Goal: Answer question/provide support

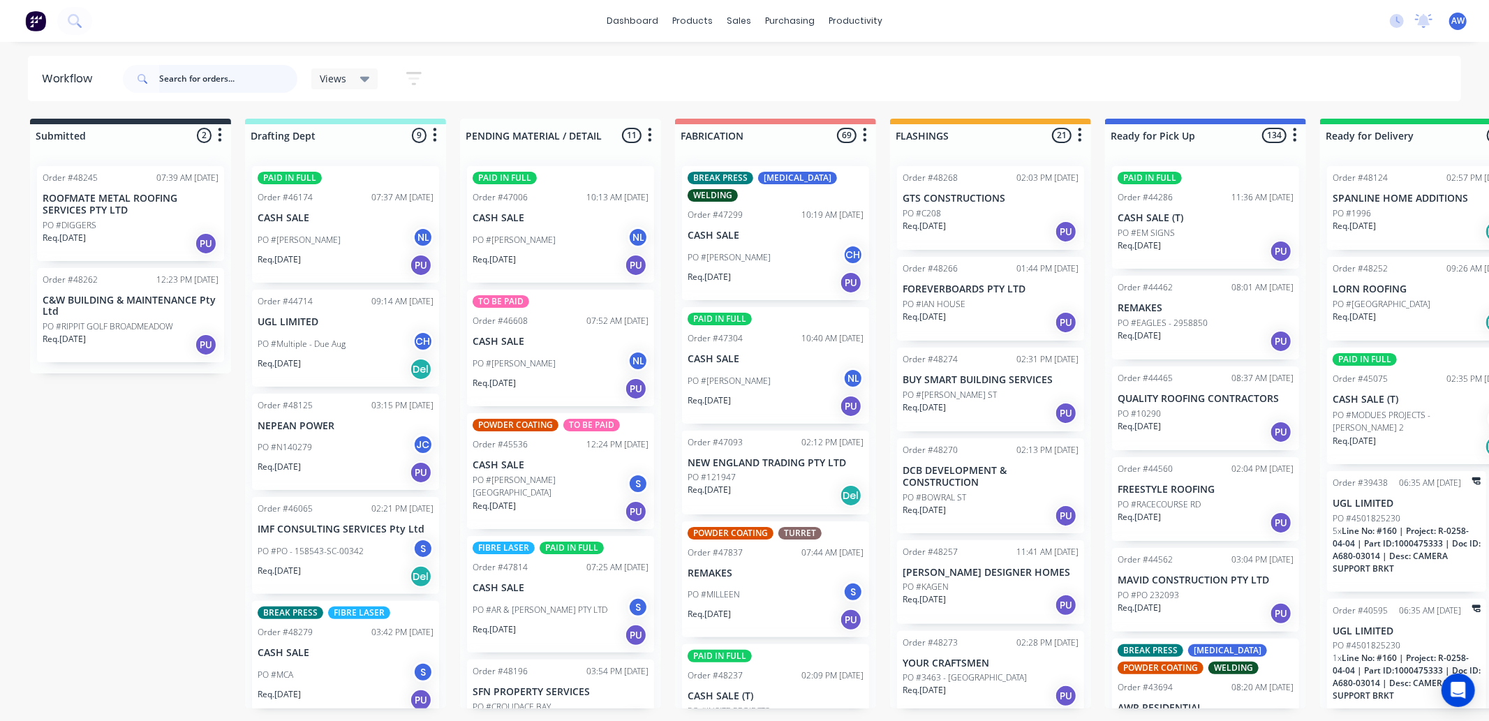
click at [177, 80] on input "text" at bounding box center [228, 79] width 138 height 28
type input "46773"
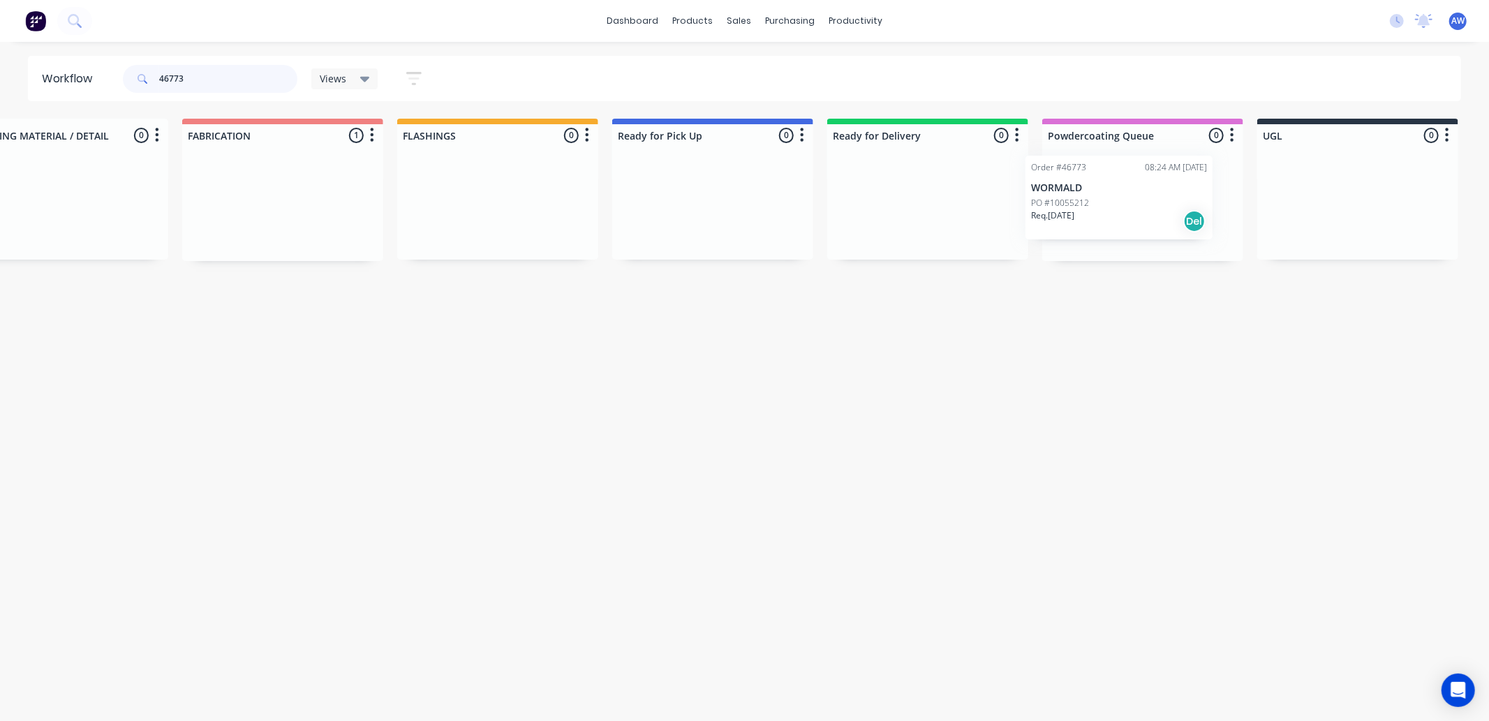
drag, startPoint x: 773, startPoint y: 214, endPoint x: 1121, endPoint y: 204, distance: 347.9
click at [1121, 204] on div "Submitted 0 Sort By Created date Required date Order number Customer name Most …" at bounding box center [661, 190] width 2329 height 142
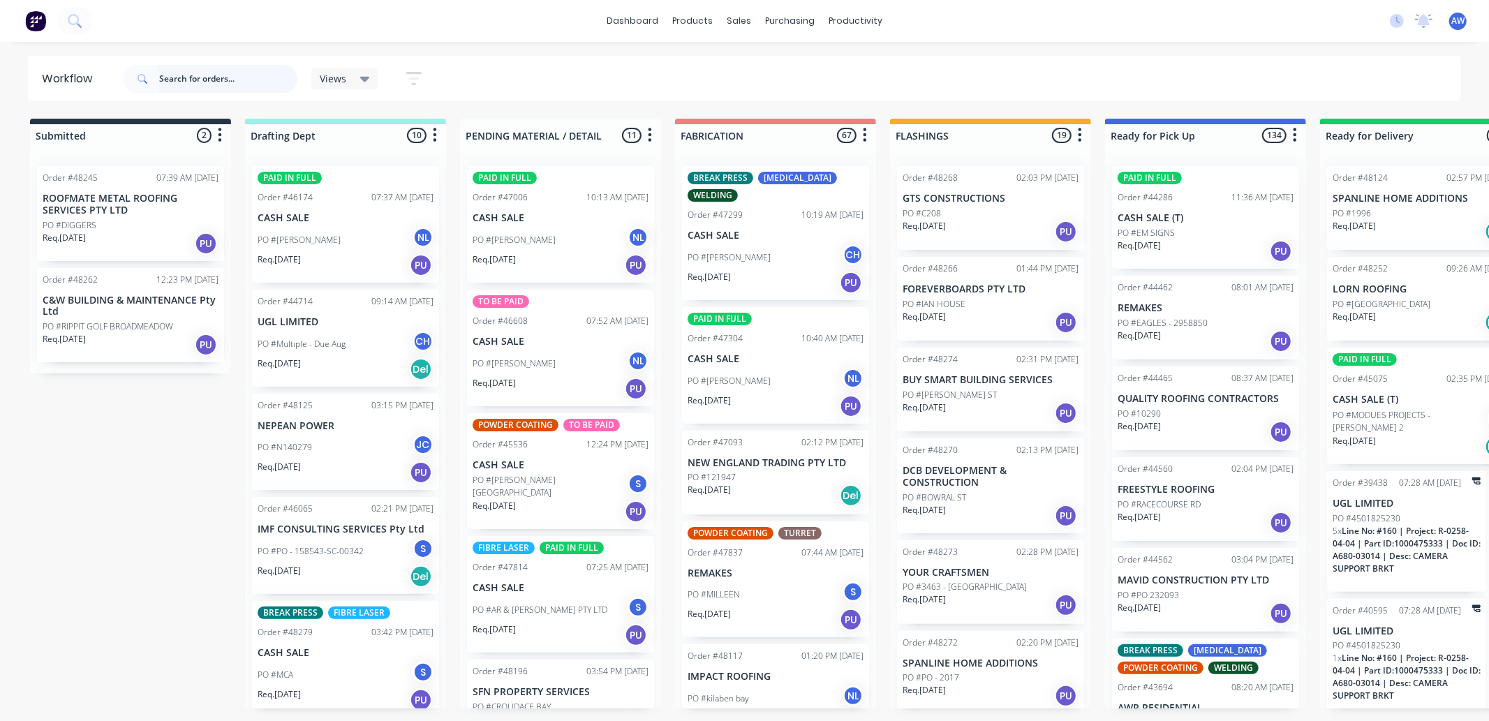
click at [224, 78] on input "text" at bounding box center [228, 79] width 138 height 28
type input "47984"
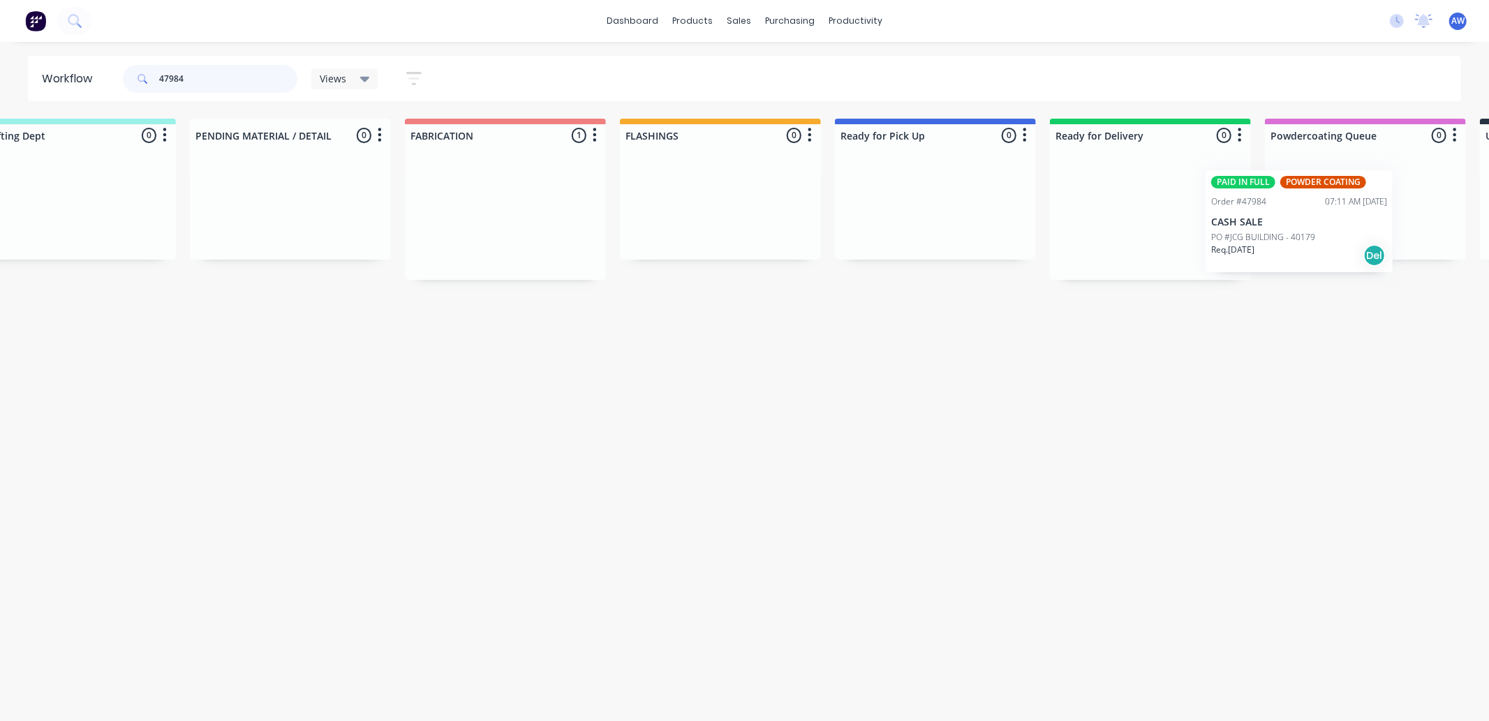
drag, startPoint x: 772, startPoint y: 232, endPoint x: 1294, endPoint y: 214, distance: 521.9
click at [1295, 219] on div "Submitted 0 Sort By Created date Required date Order number Customer name Most …" at bounding box center [883, 199] width 2329 height 161
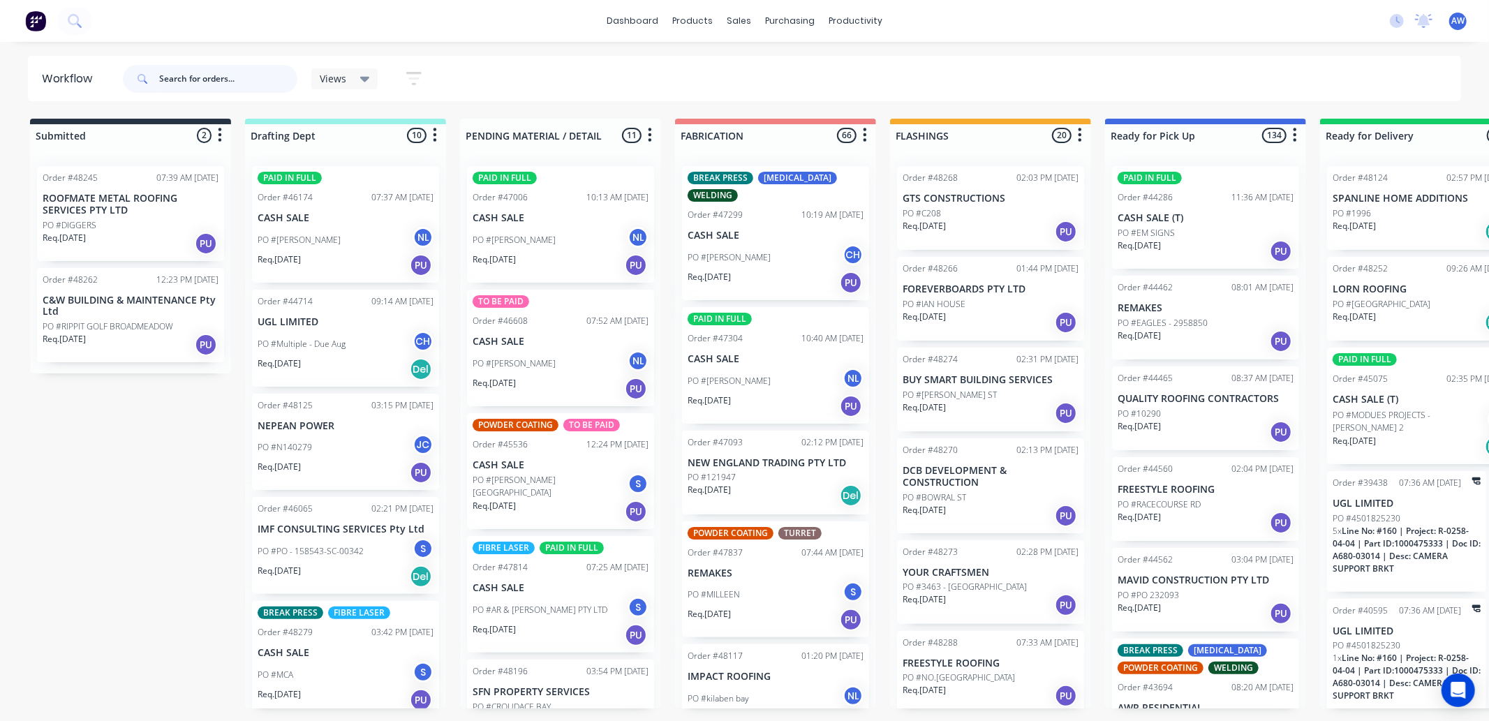
click at [186, 82] on input "text" at bounding box center [228, 79] width 138 height 28
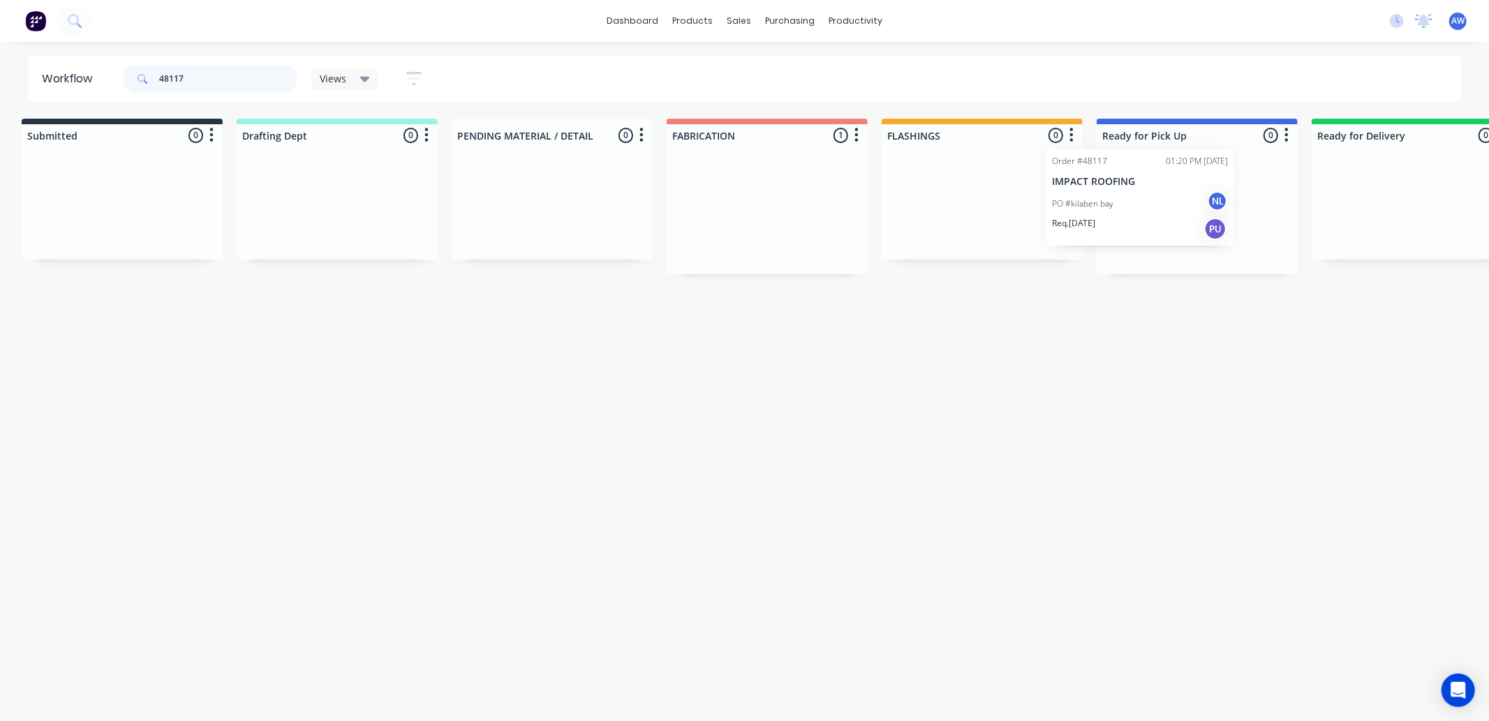
scroll to position [0, 13]
drag, startPoint x: 719, startPoint y: 207, endPoint x: 1094, endPoint y: 192, distance: 374.6
click at [1094, 192] on div "Submitted 0 Sort By Created date Required date Order number Customer name Most …" at bounding box center [1141, 197] width 2329 height 156
type input "48117"
click at [1191, 240] on div "Req. 02/10/25 PU" at bounding box center [1193, 246] width 176 height 24
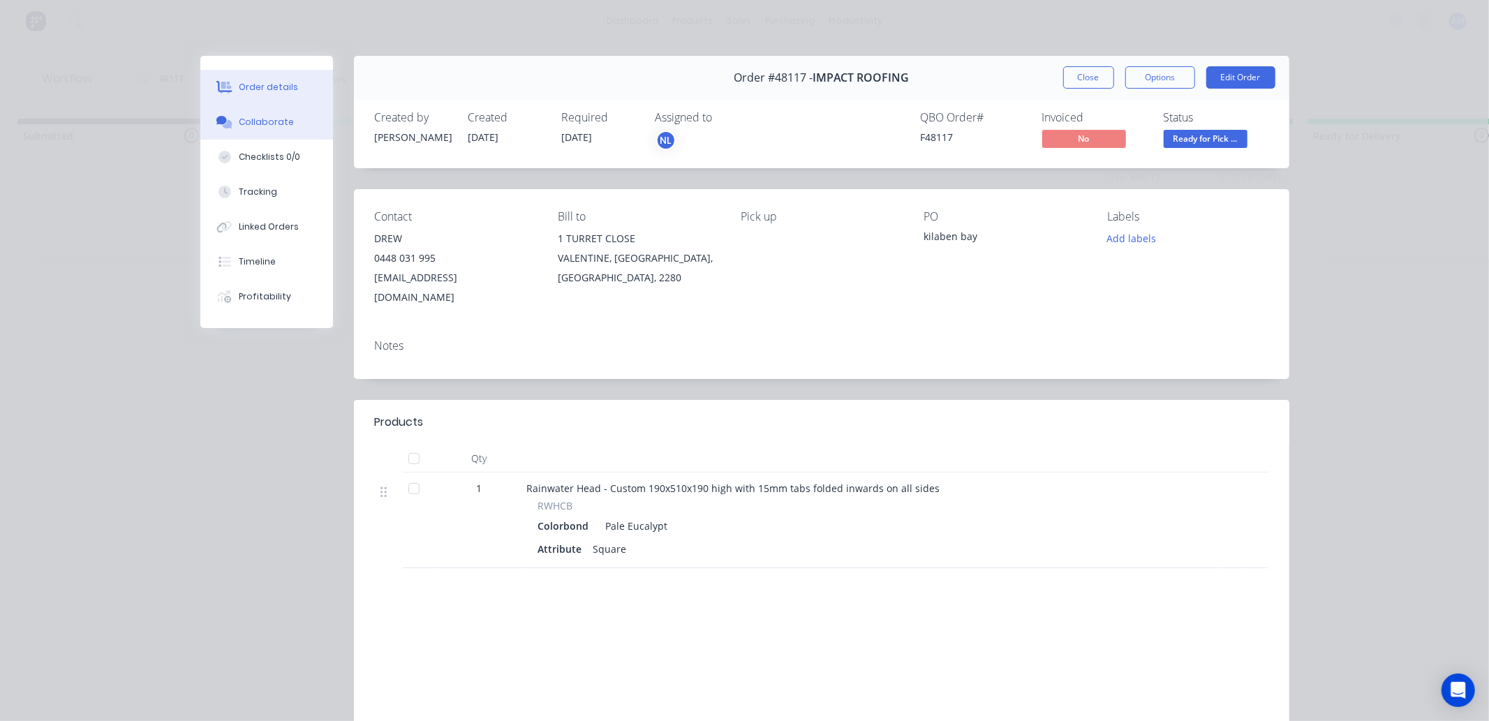
click at [252, 122] on div "Collaborate" at bounding box center [266, 122] width 55 height 13
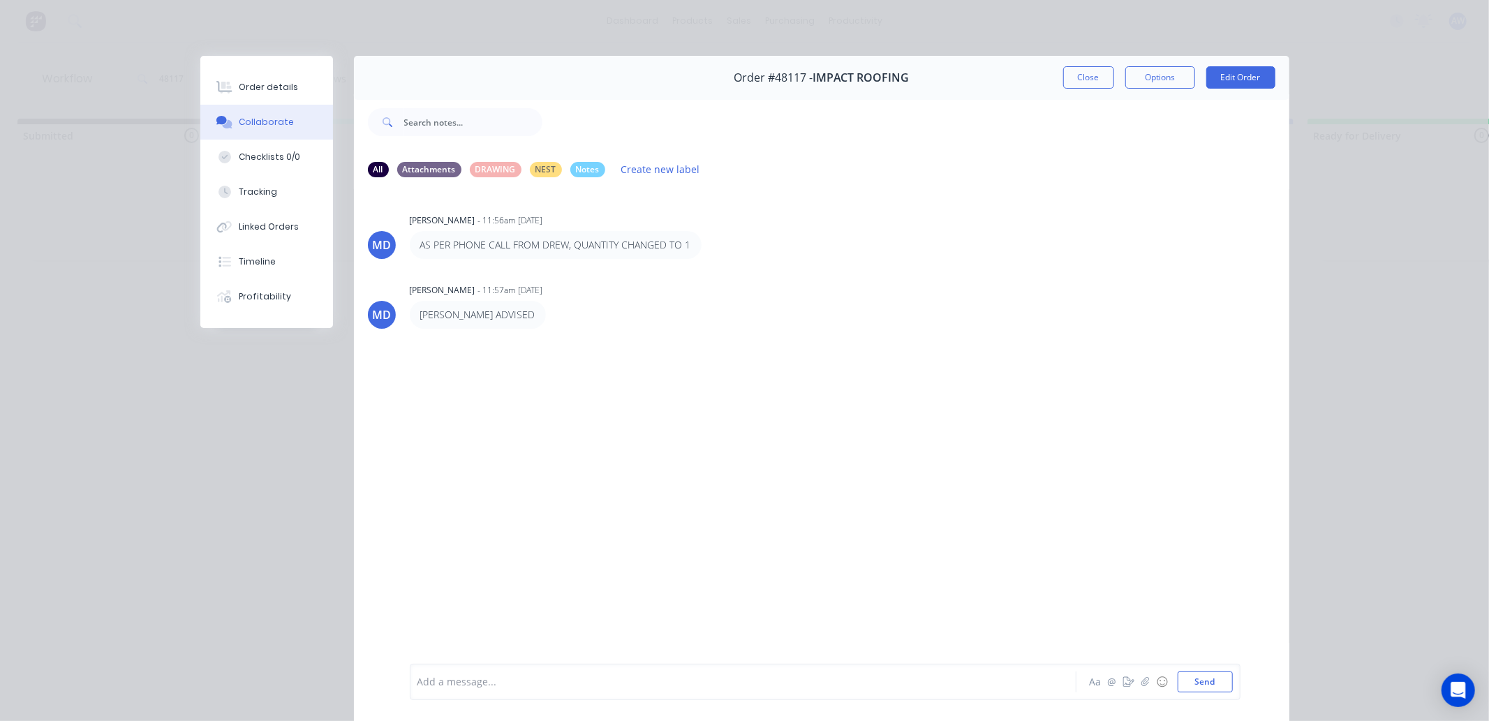
click at [449, 676] on div at bounding box center [723, 682] width 611 height 15
click at [1064, 77] on button "Close" at bounding box center [1089, 77] width 51 height 22
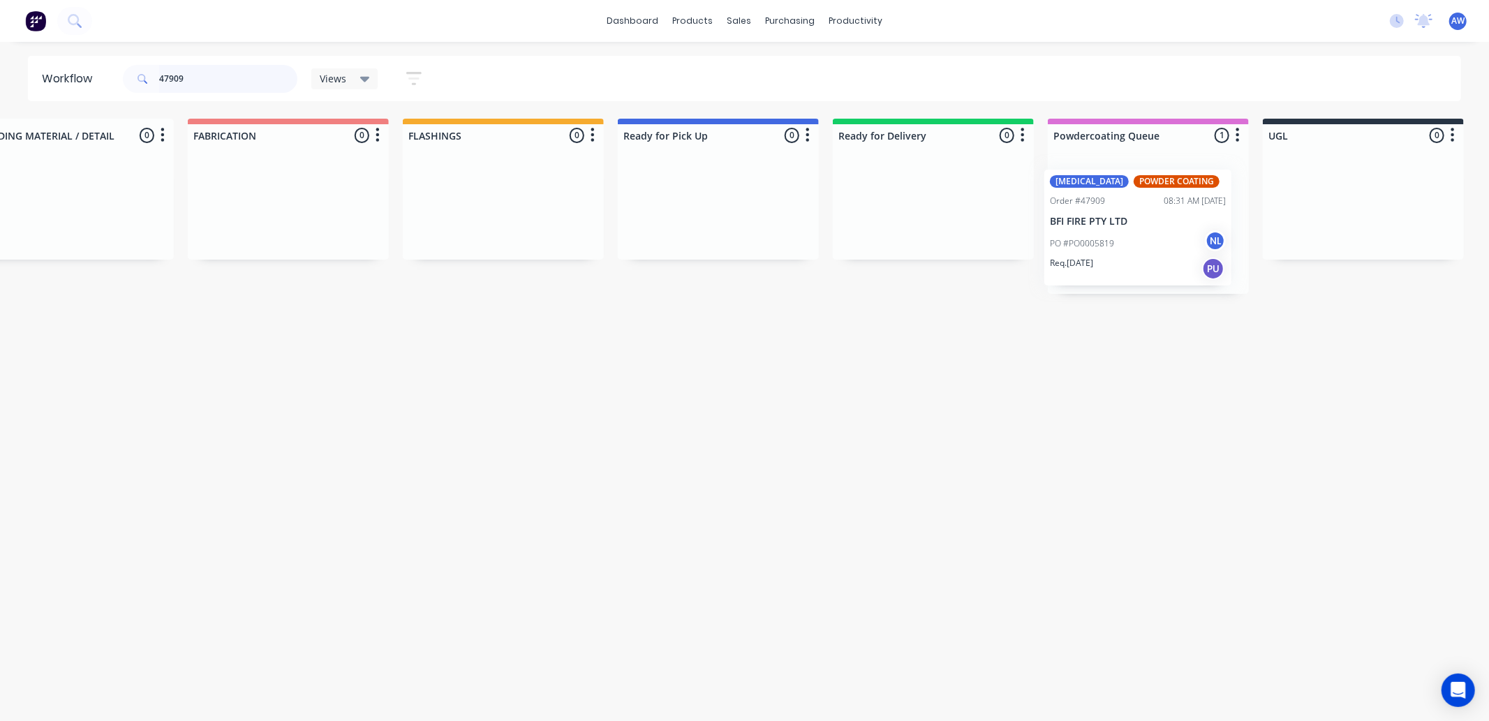
scroll to position [0, 490]
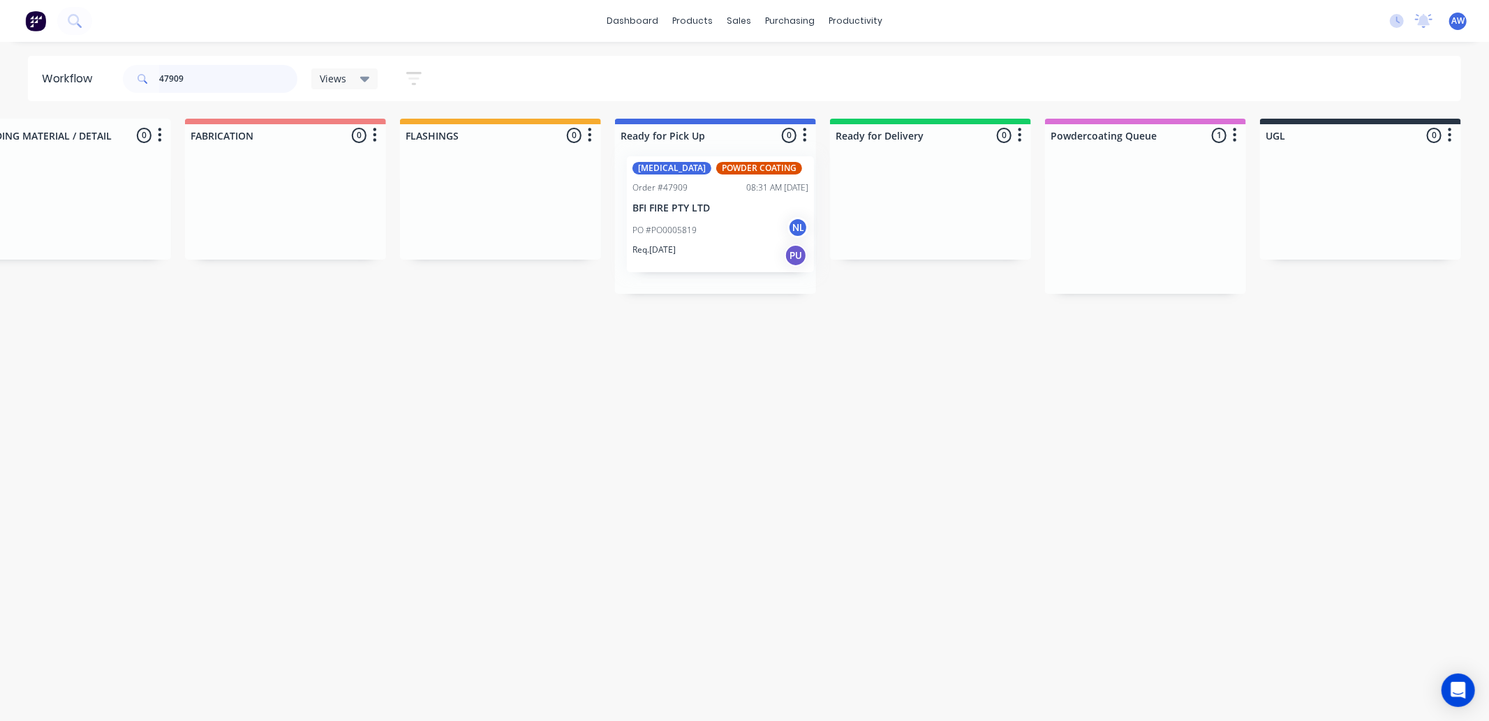
drag, startPoint x: 1126, startPoint y: 244, endPoint x: 698, endPoint y: 240, distance: 427.4
click at [707, 230] on div "Submitted 0 Sort By Created date Required date Order number Customer name Most …" at bounding box center [663, 206] width 2329 height 175
type input "47909"
click at [696, 240] on div "PO #PO0005819 NL" at bounding box center [716, 240] width 176 height 27
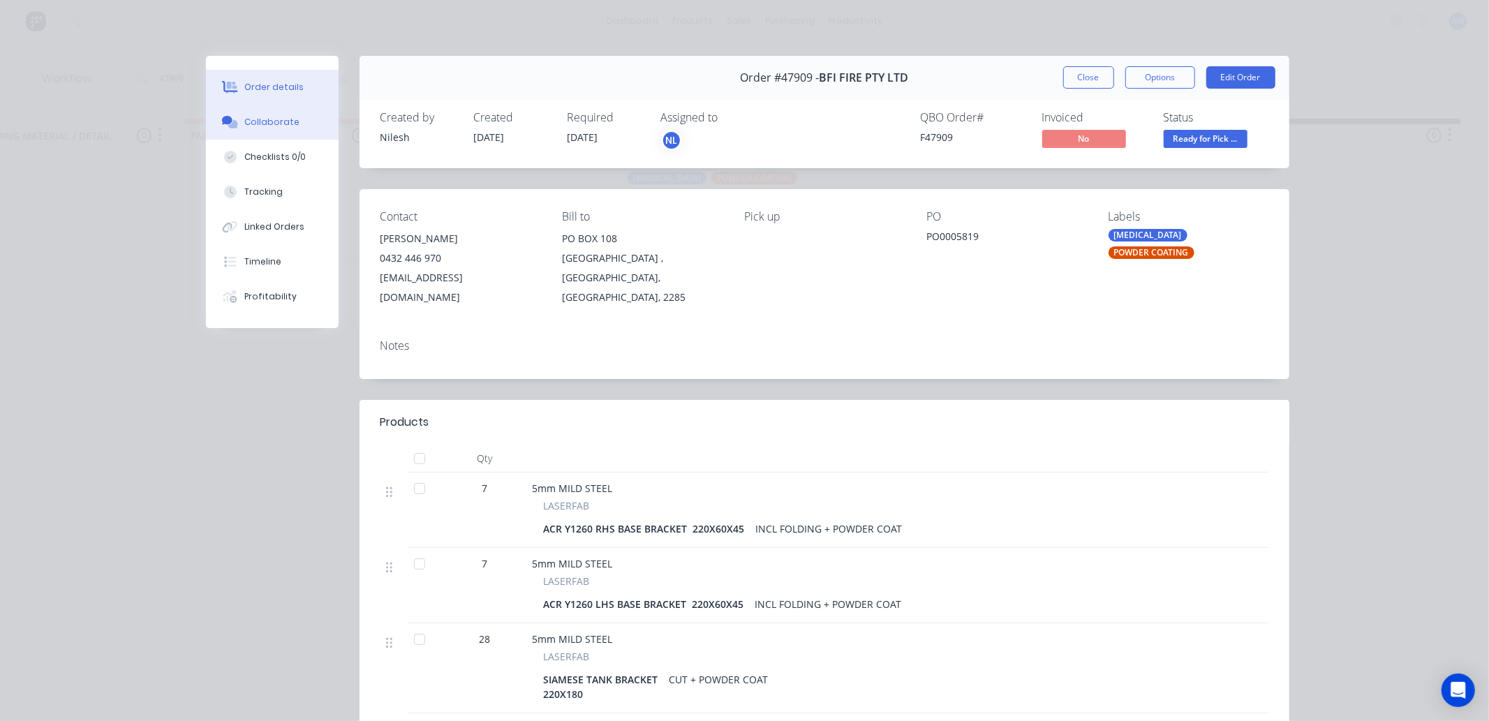
click at [245, 117] on div "Collaborate" at bounding box center [271, 122] width 55 height 13
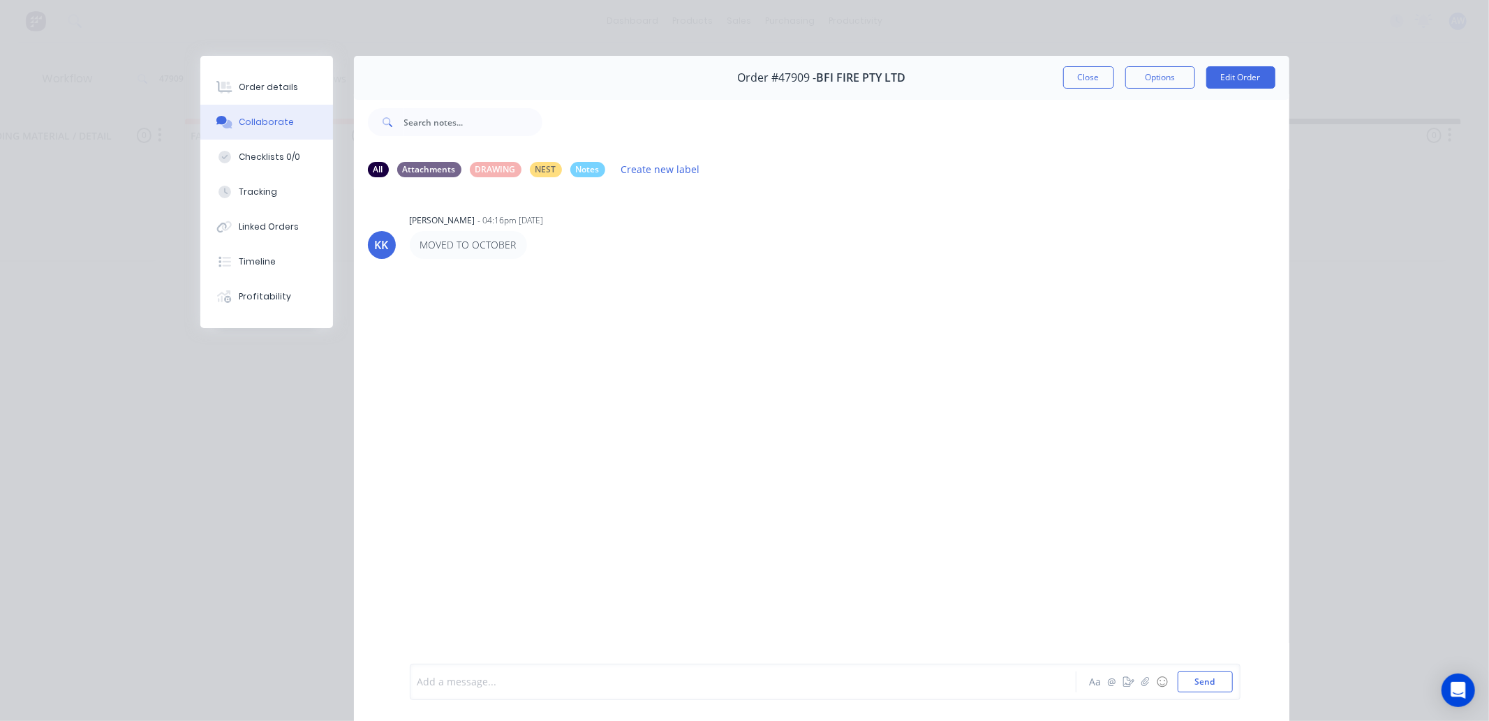
click at [463, 675] on div at bounding box center [723, 682] width 611 height 15
click at [1084, 77] on button "Close" at bounding box center [1089, 77] width 51 height 22
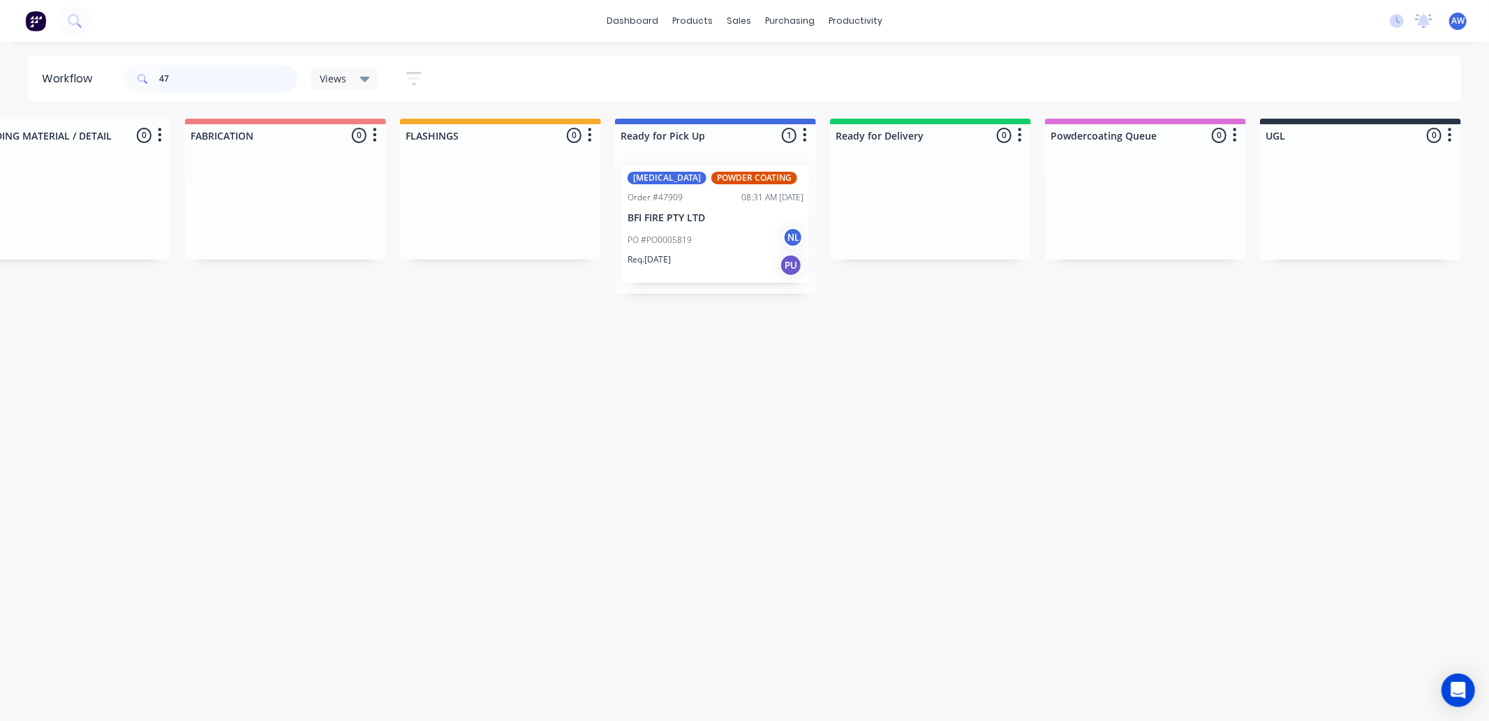
type input "4"
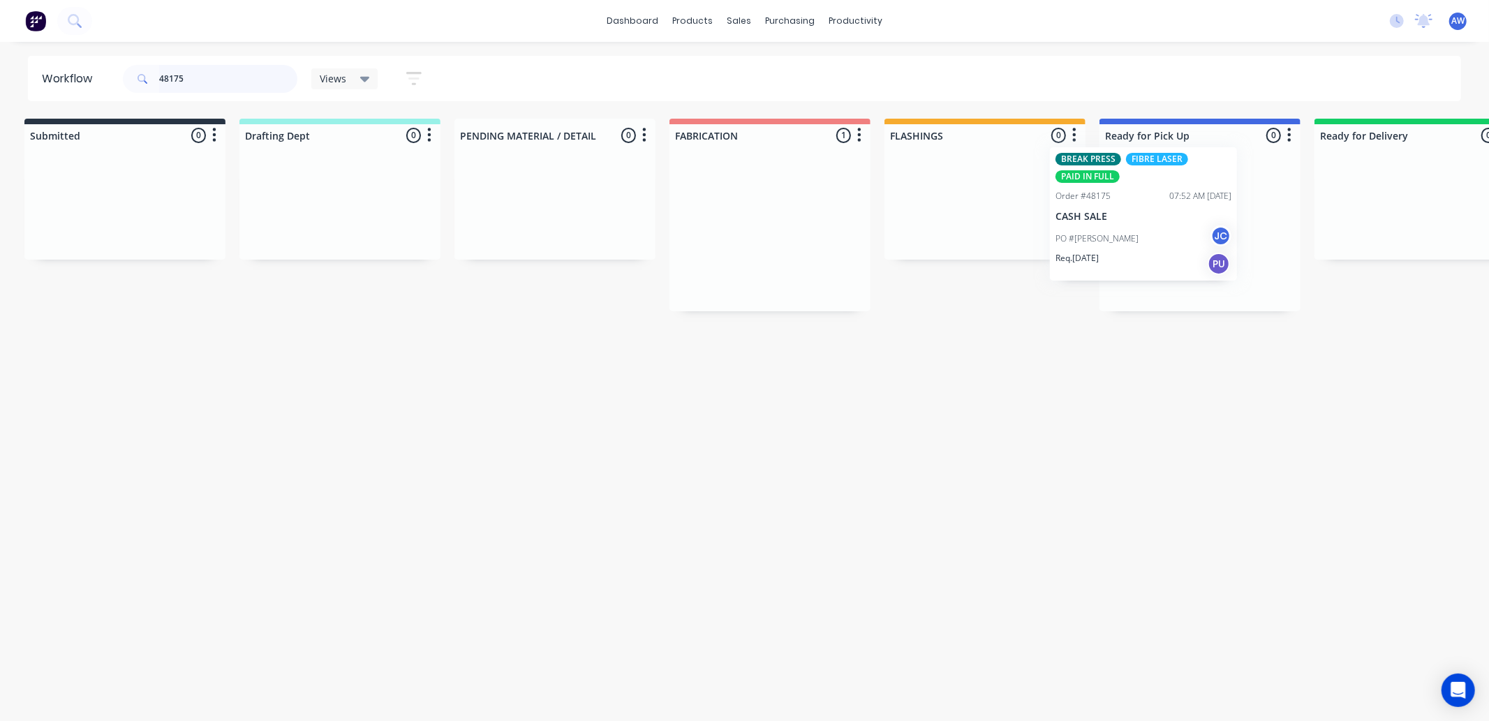
scroll to position [0, 17]
drag, startPoint x: 755, startPoint y: 238, endPoint x: 1135, endPoint y: 217, distance: 380.5
click at [1135, 217] on div "Submitted 0 Sort By Created date Required date Order number Customer name Most …" at bounding box center [1137, 215] width 2329 height 193
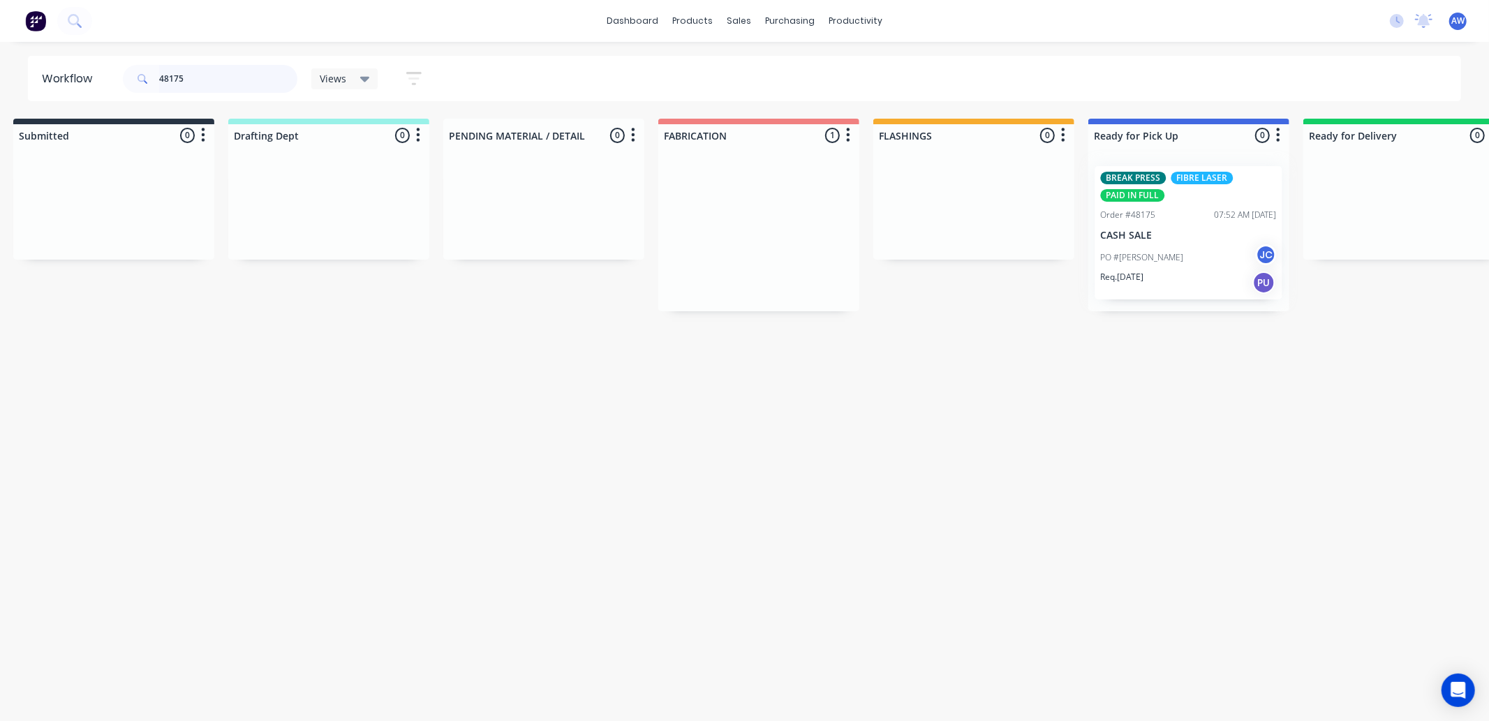
type input "48175"
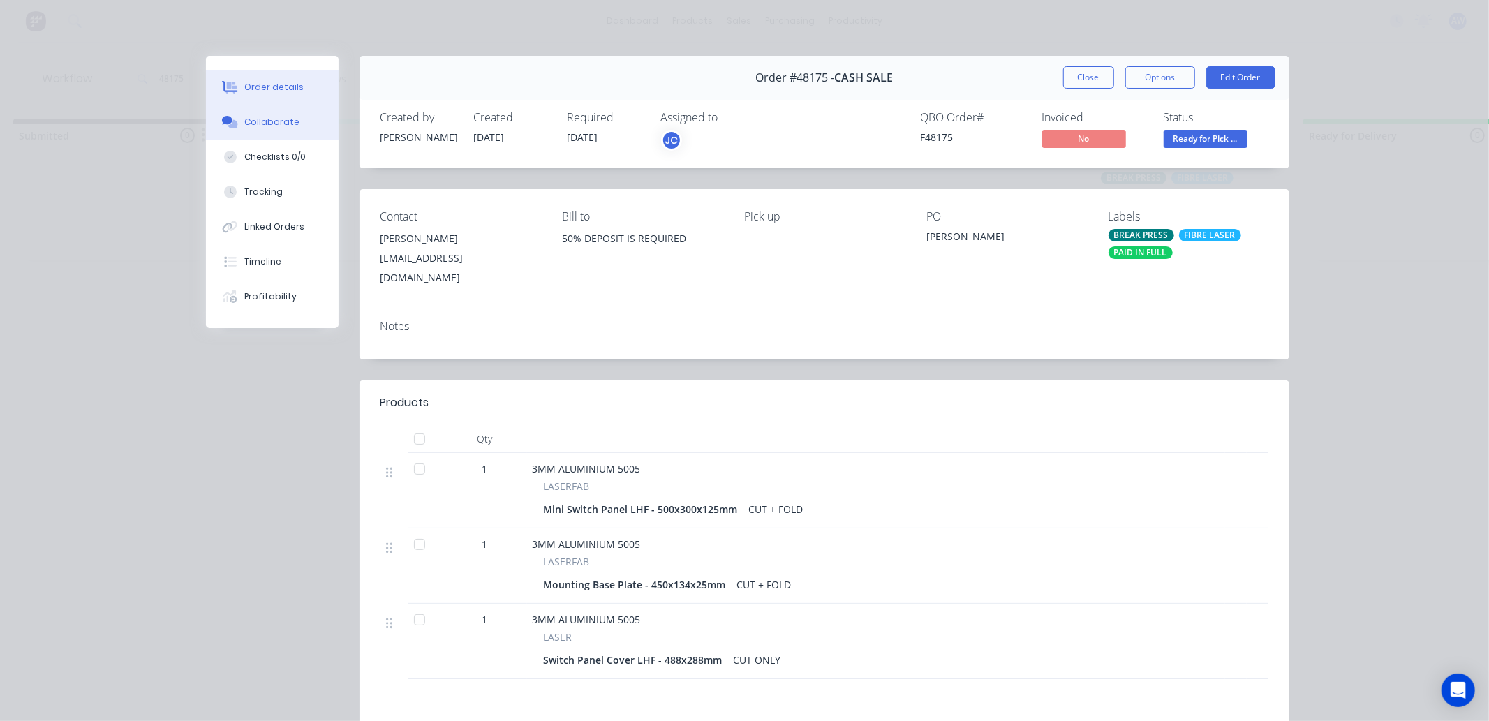
click at [257, 121] on div "Collaborate" at bounding box center [271, 122] width 55 height 13
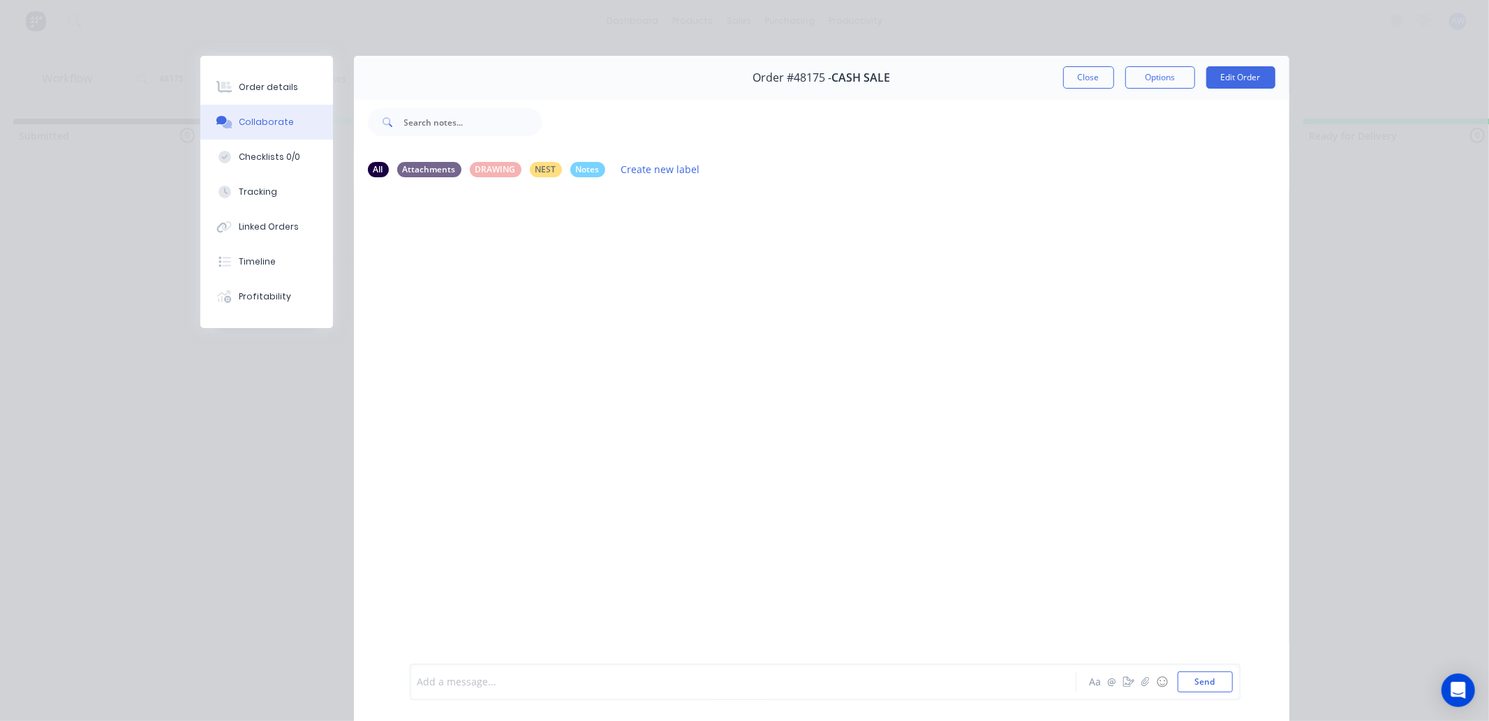
click at [448, 688] on div at bounding box center [723, 682] width 611 height 15
click at [1080, 79] on button "Close" at bounding box center [1089, 77] width 51 height 22
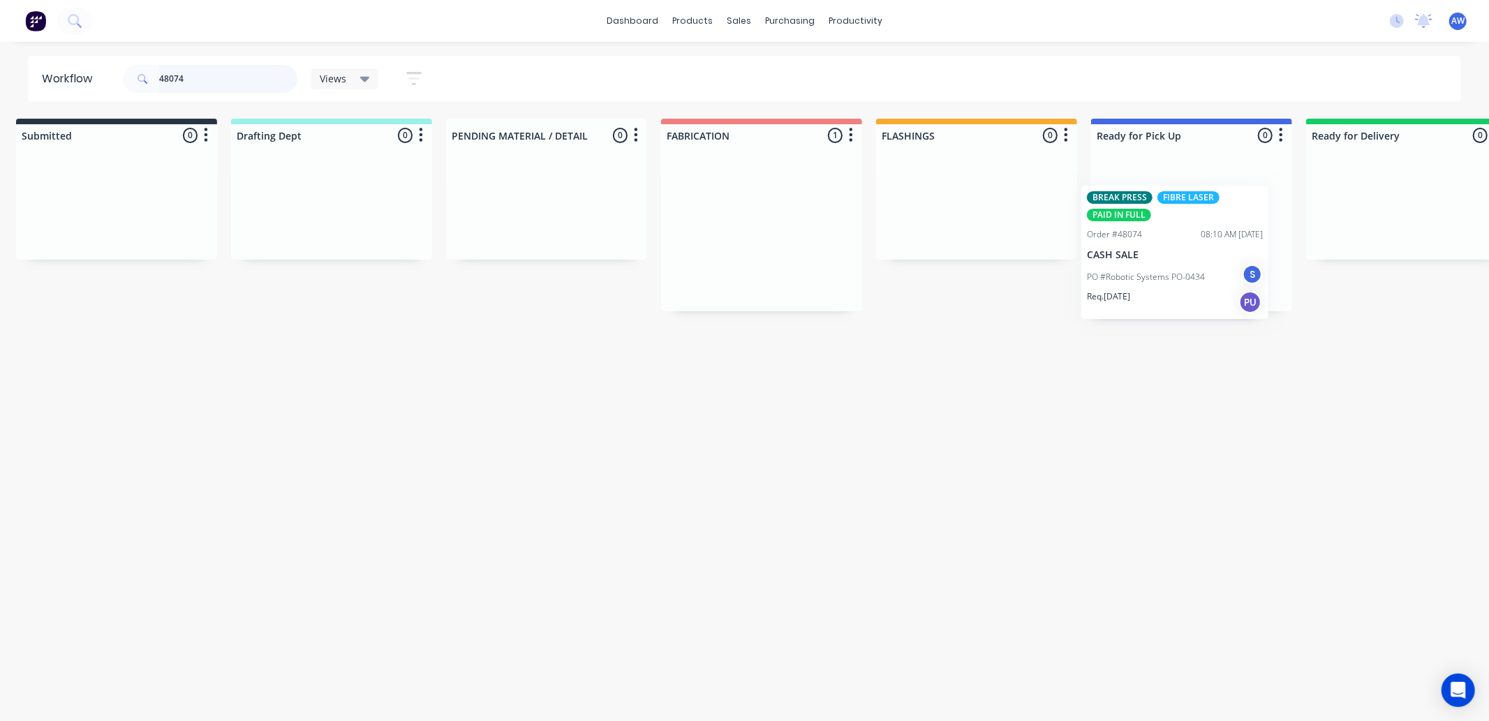
scroll to position [0, 24]
drag, startPoint x: 743, startPoint y: 237, endPoint x: 1152, endPoint y: 248, distance: 409.3
click at [1152, 248] on div "Submitted 0 Sort By Created date Required date Order number Customer name Most …" at bounding box center [1129, 215] width 2329 height 193
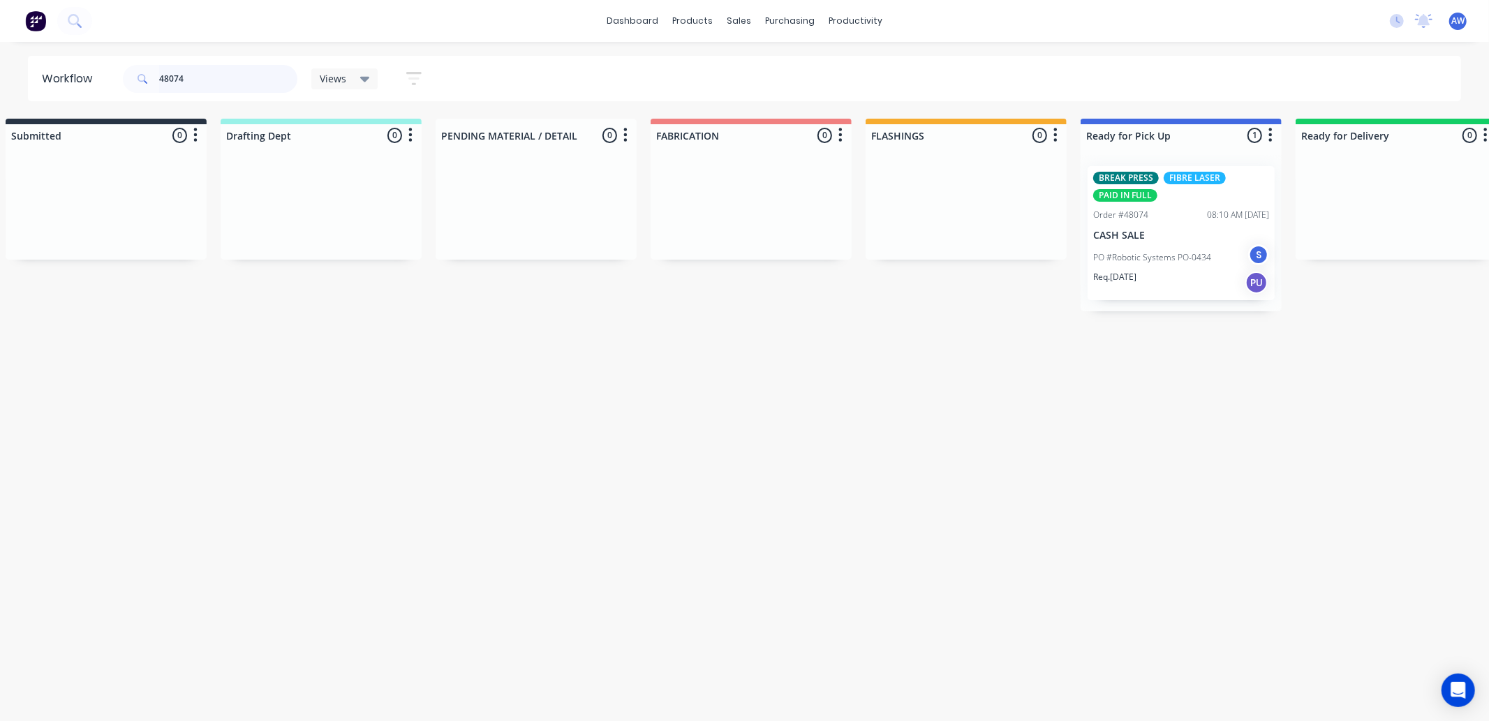
type input "48074"
click at [1149, 254] on p "PO #Robotic Systems PO-0434" at bounding box center [1153, 257] width 118 height 13
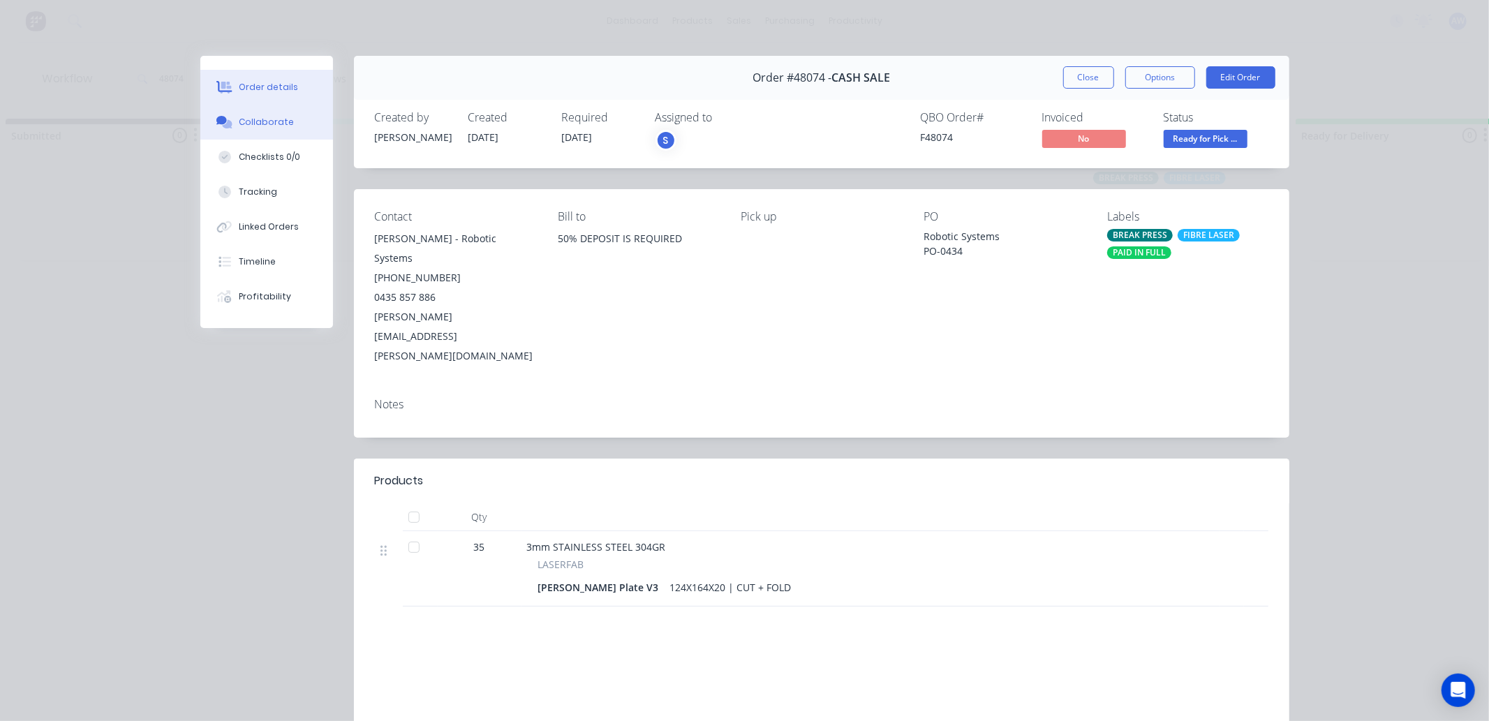
click at [274, 130] on button "Collaborate" at bounding box center [266, 122] width 133 height 35
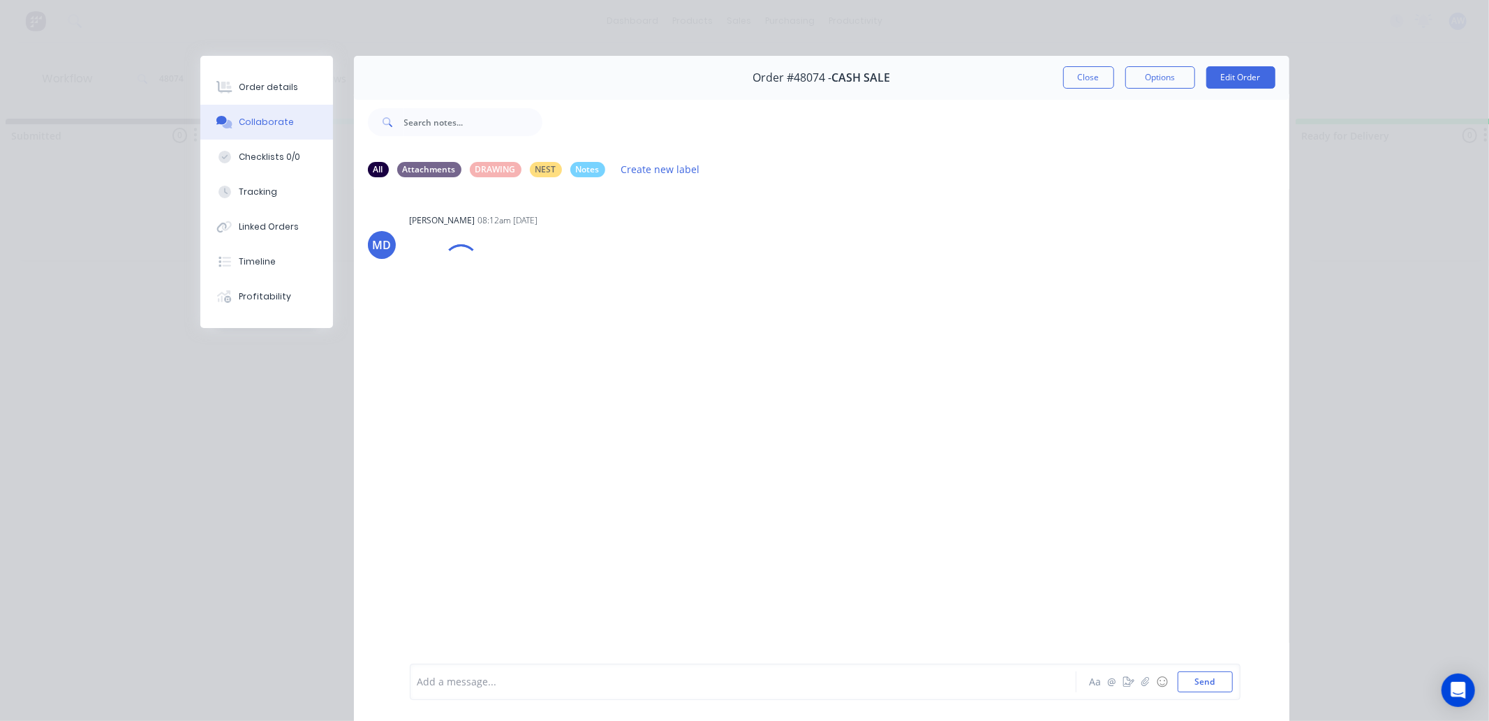
click at [438, 684] on div at bounding box center [723, 682] width 611 height 15
drag, startPoint x: 1071, startPoint y: 80, endPoint x: 1041, endPoint y: 96, distance: 34.1
click at [1070, 80] on button "Close" at bounding box center [1089, 77] width 51 height 22
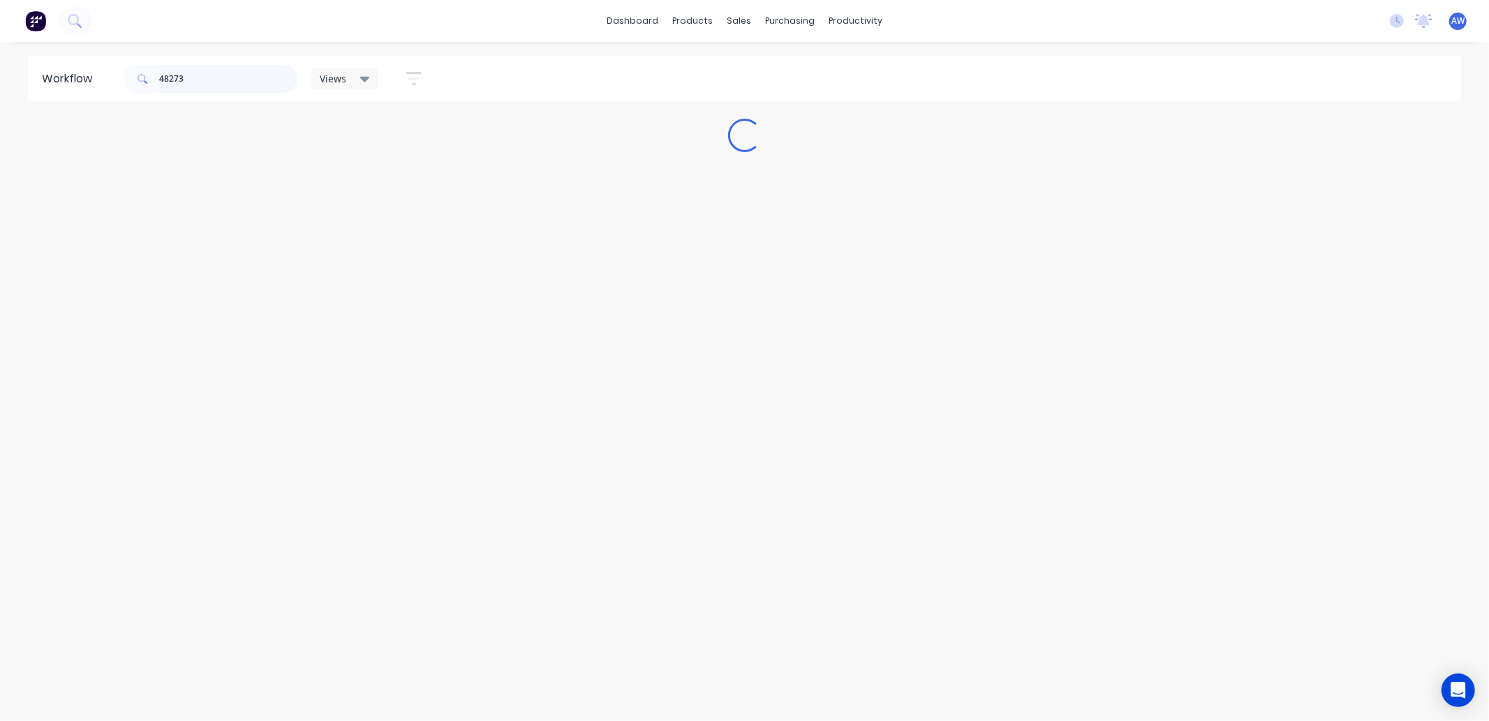
scroll to position [0, 0]
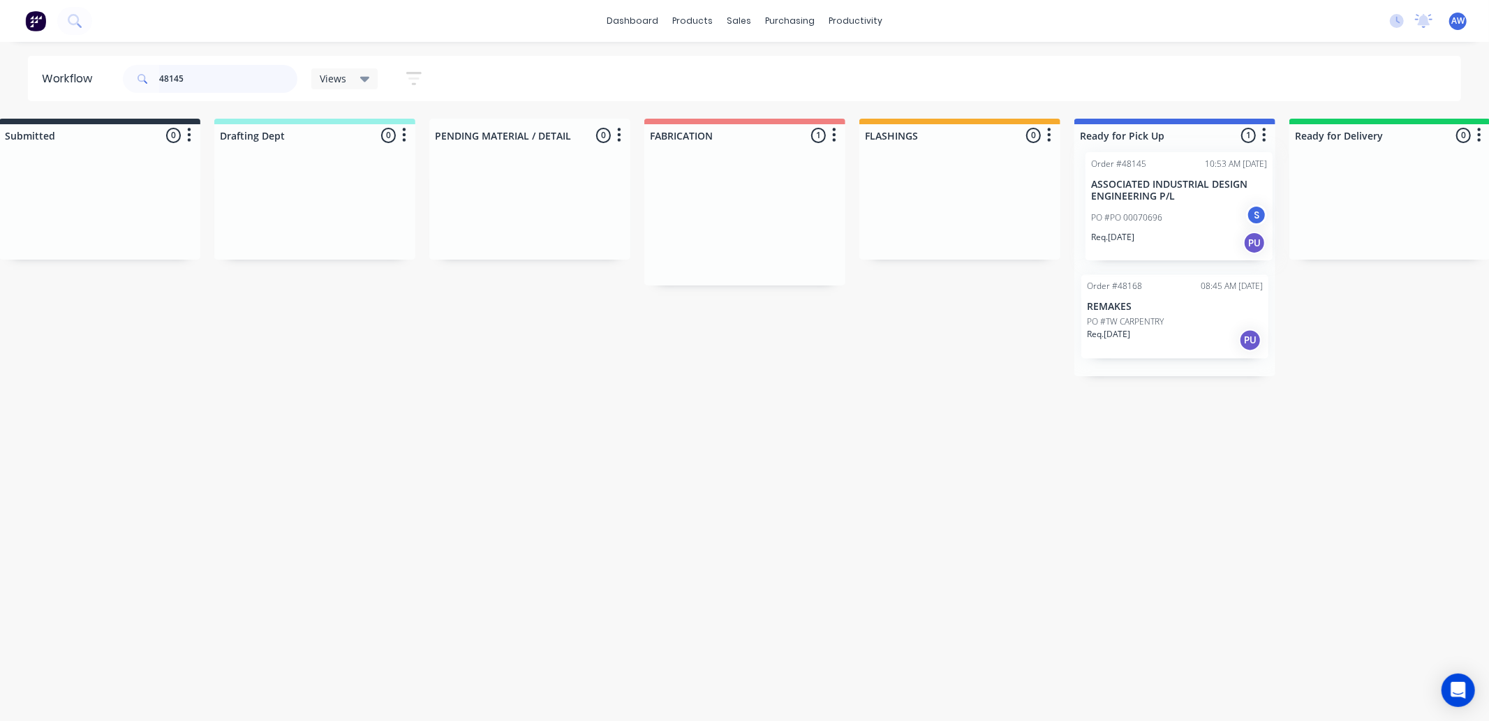
drag, startPoint x: 773, startPoint y: 230, endPoint x: 1187, endPoint y: 220, distance: 414.2
click at [1187, 220] on div "Submitted 0 Sort By Created date Required date Order number Customer name Most …" at bounding box center [1123, 248] width 2329 height 258
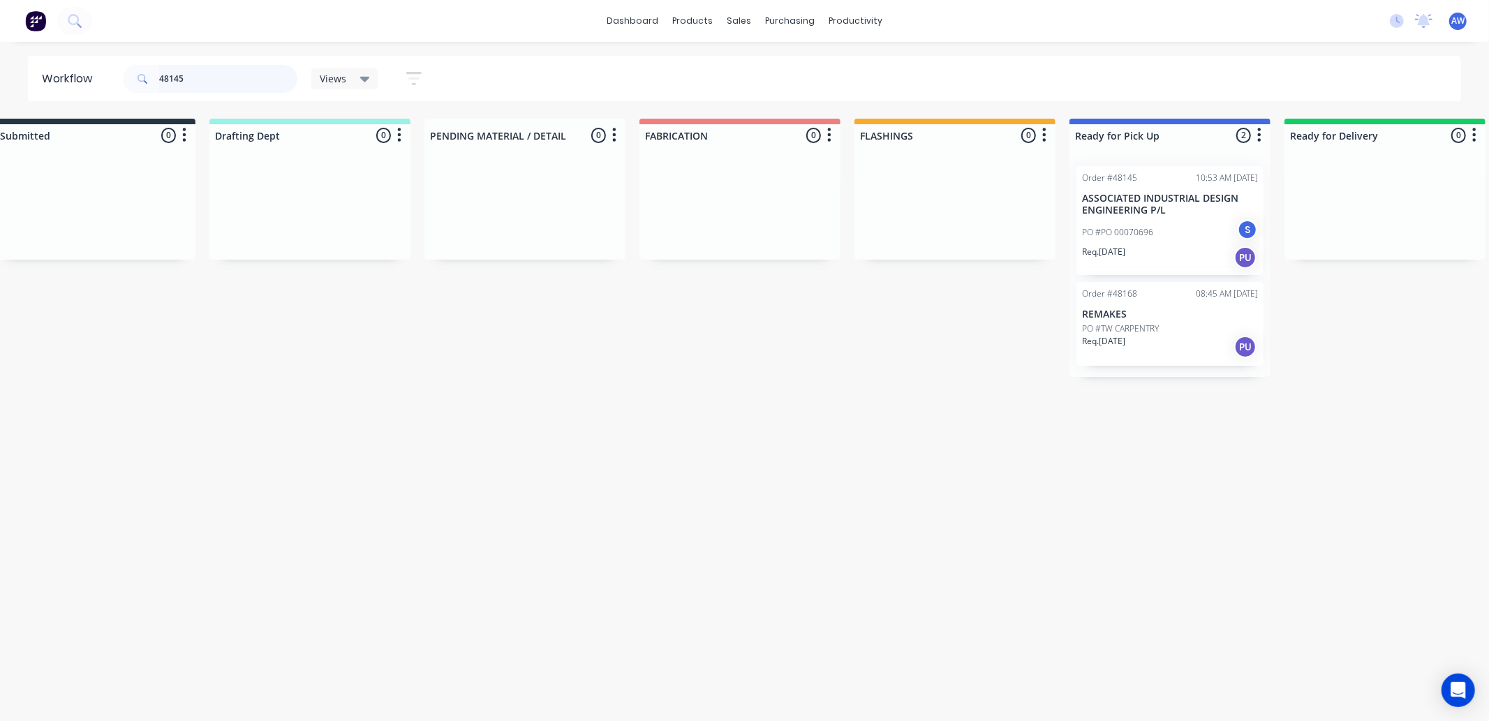
type input "48145"
click at [1189, 217] on div "Order #48145 10:53 AM 26/09/25 ASSOCIATED INDUSTRIAL DESIGN ENGINEERING P/L PO …" at bounding box center [1170, 220] width 187 height 109
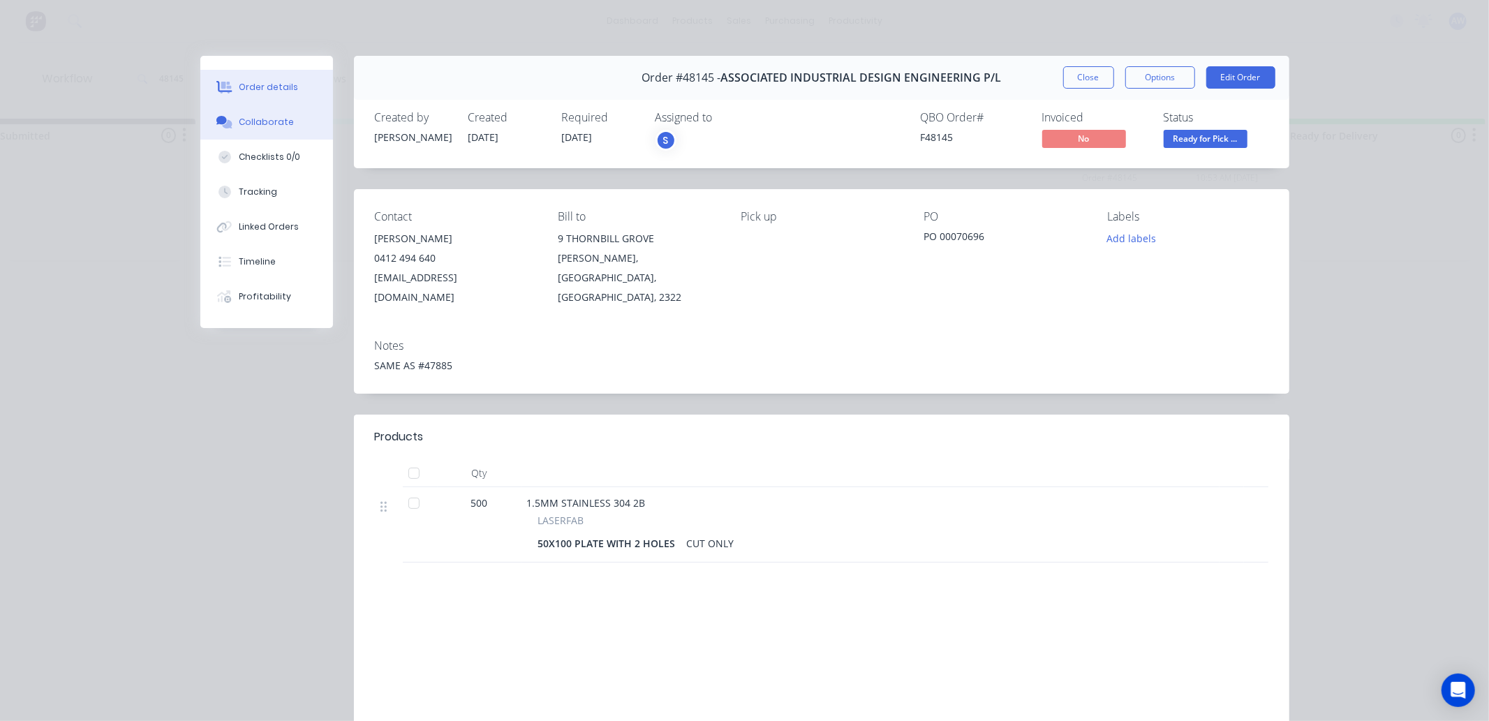
click at [289, 126] on button "Collaborate" at bounding box center [266, 122] width 133 height 35
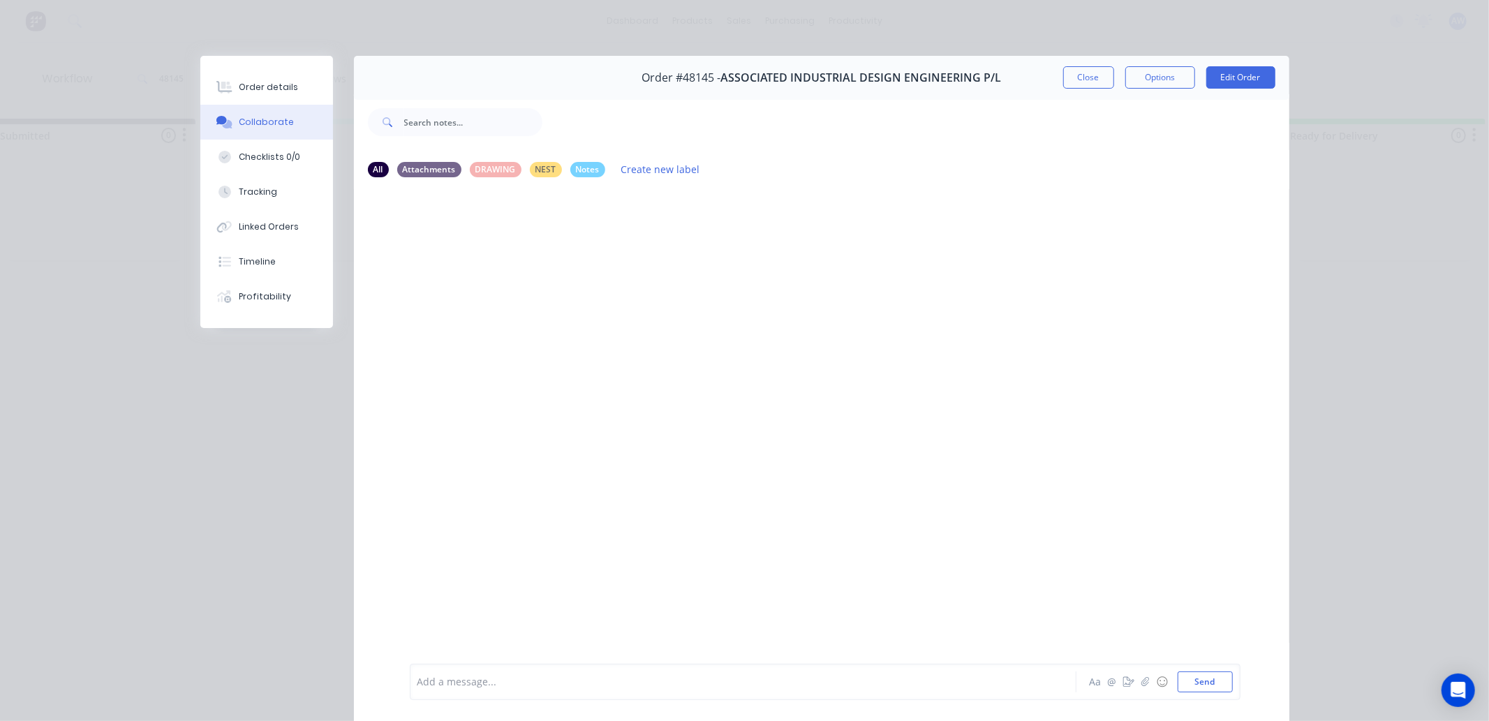
click at [480, 685] on div at bounding box center [723, 682] width 611 height 15
click at [1087, 80] on button "Close" at bounding box center [1089, 77] width 51 height 22
